Goal: Navigation & Orientation: Find specific page/section

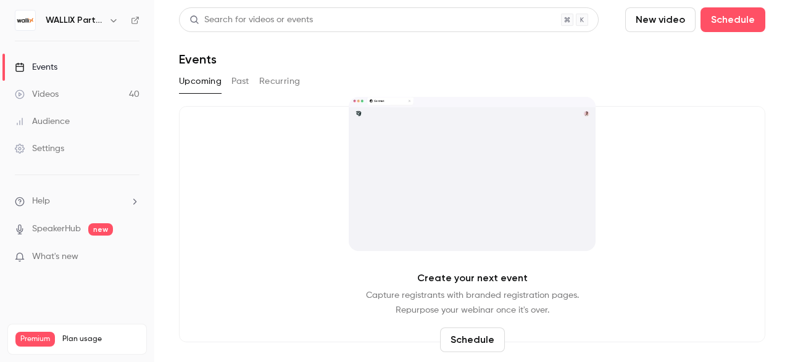
click at [99, 19] on h6 "WALLIX Partners Channel" at bounding box center [75, 20] width 58 height 12
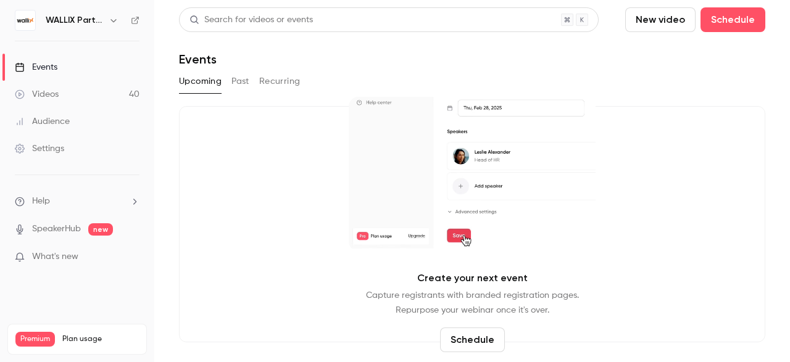
click at [112, 23] on icon "button" at bounding box center [114, 20] width 10 height 10
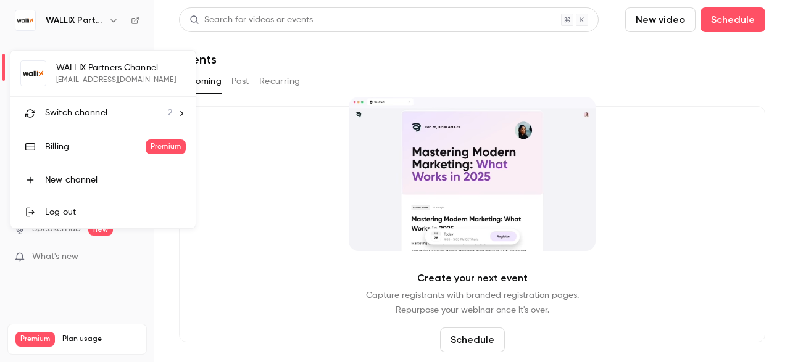
click at [124, 119] on li "Switch channel 2" at bounding box center [102, 113] width 185 height 33
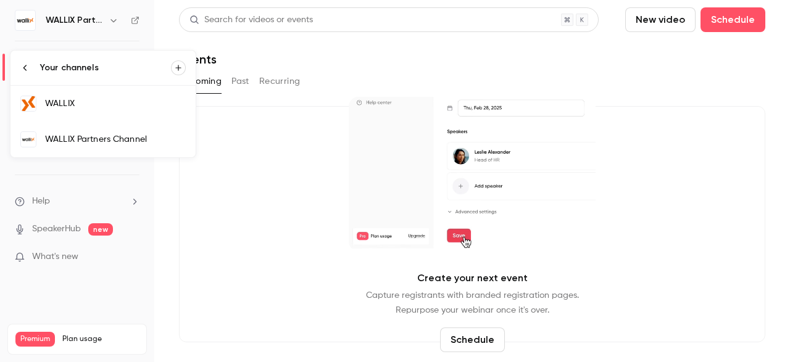
click at [91, 96] on link "WALLIX" at bounding box center [102, 104] width 185 height 36
